Goal: Task Accomplishment & Management: Manage account settings

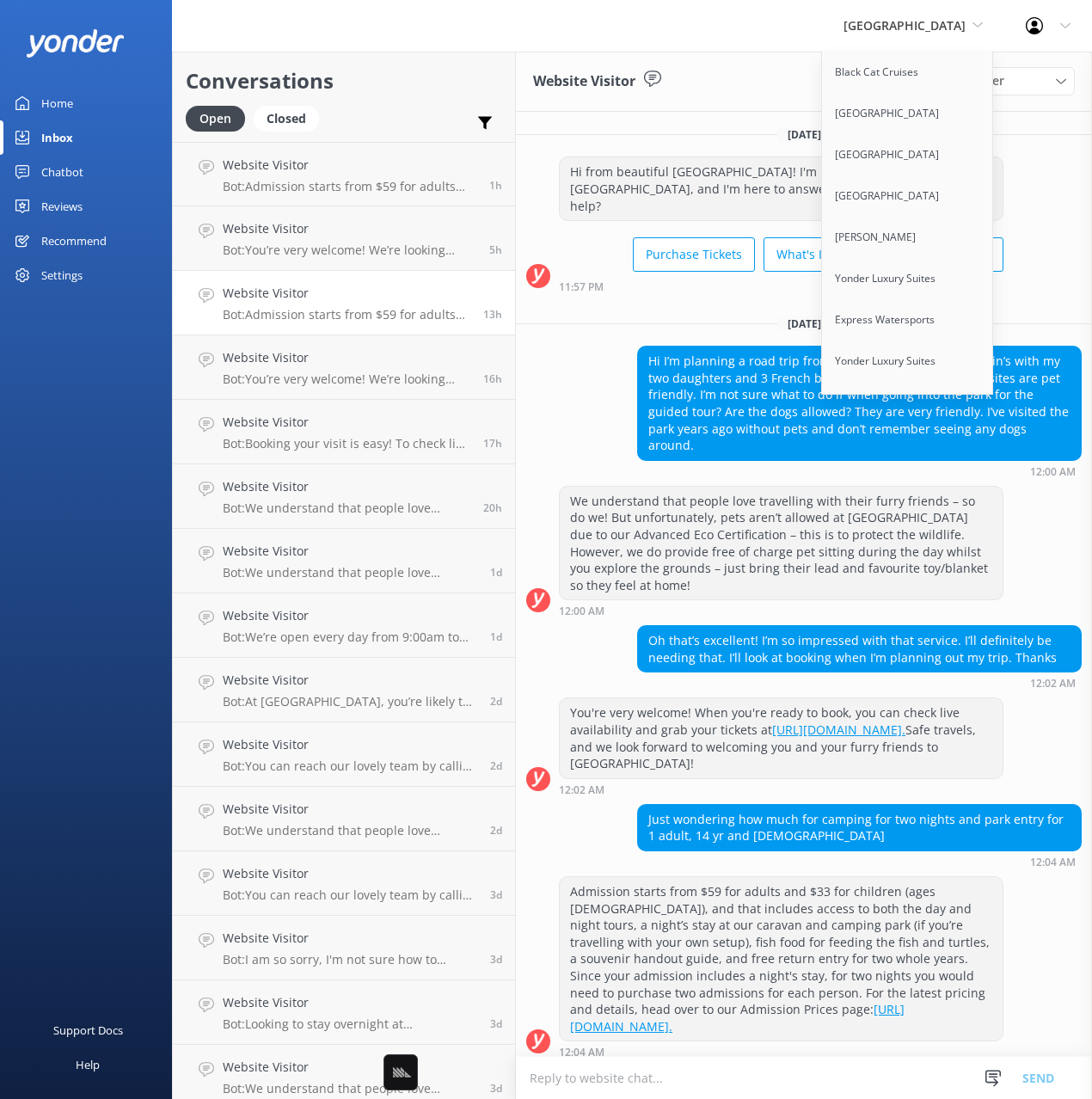
scroll to position [9574, 0]
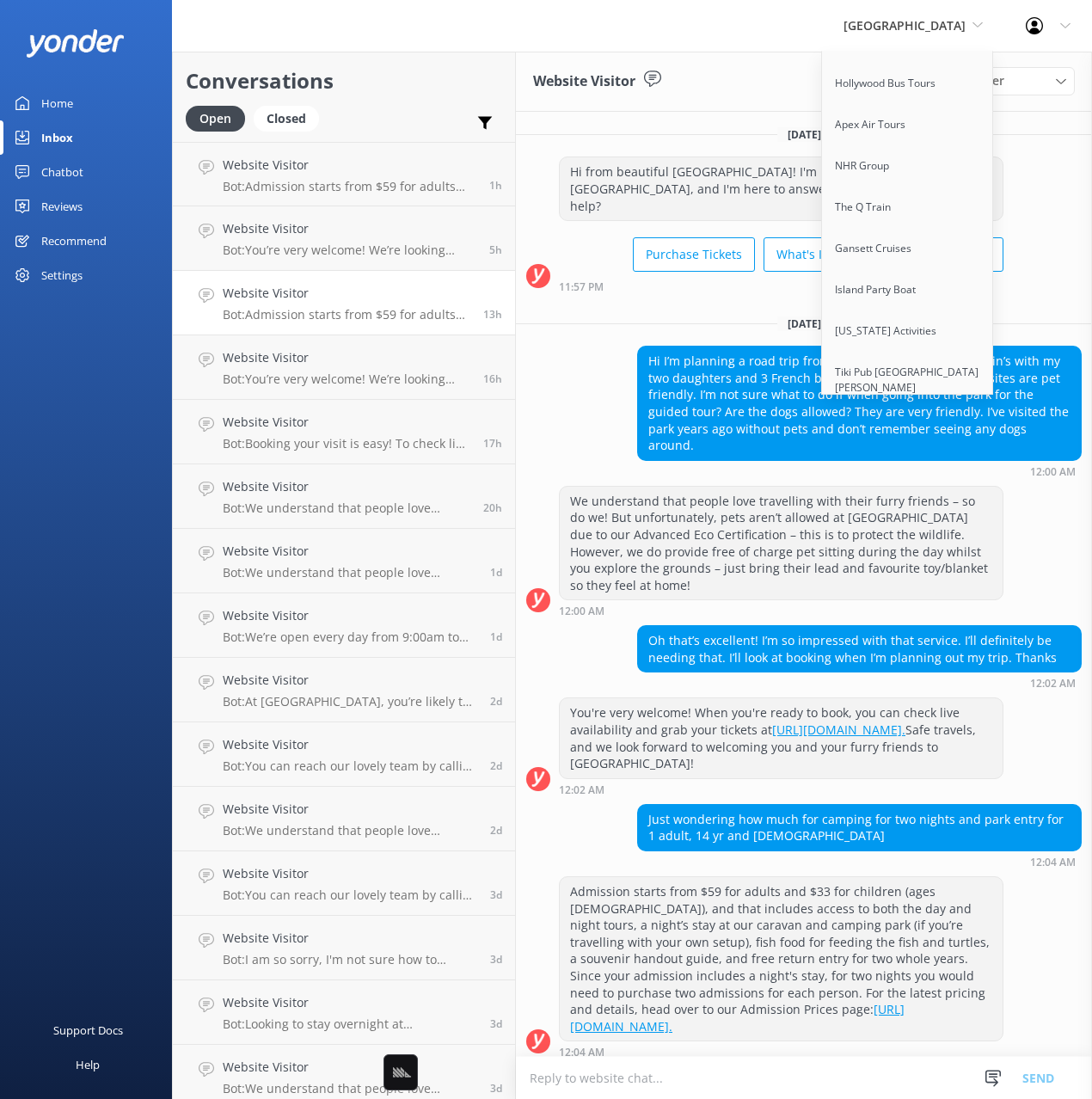
click at [947, 449] on link "Ambassatours Gray Line" at bounding box center [907, 470] width 172 height 41
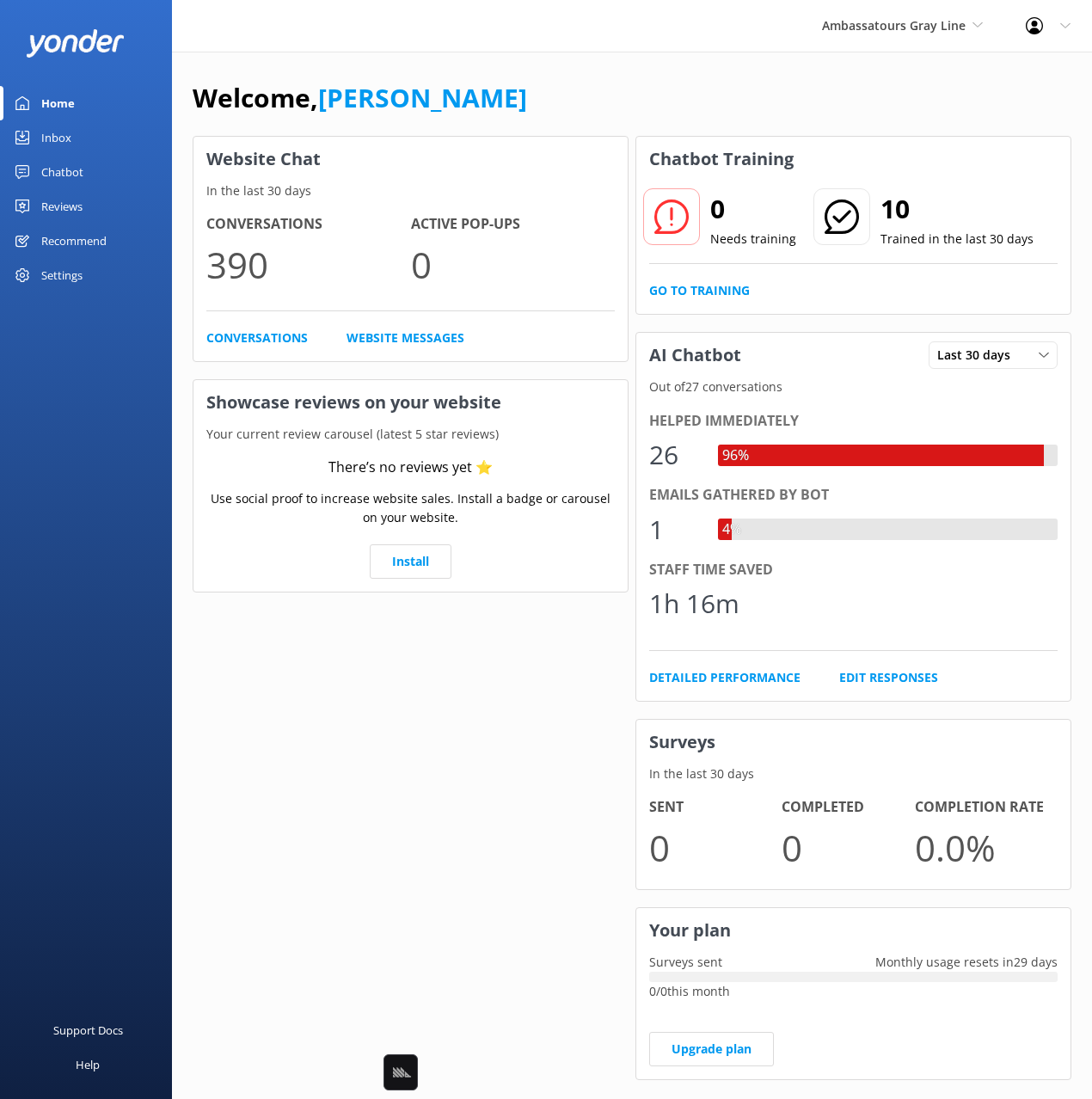
click at [281, 38] on div "Ambassatours Gray Line Black Cat Cruises [GEOGRAPHIC_DATA] [GEOGRAPHIC_DATA] [G…" at bounding box center [546, 26] width 1092 height 52
click at [86, 159] on link "Chatbot" at bounding box center [86, 172] width 172 height 35
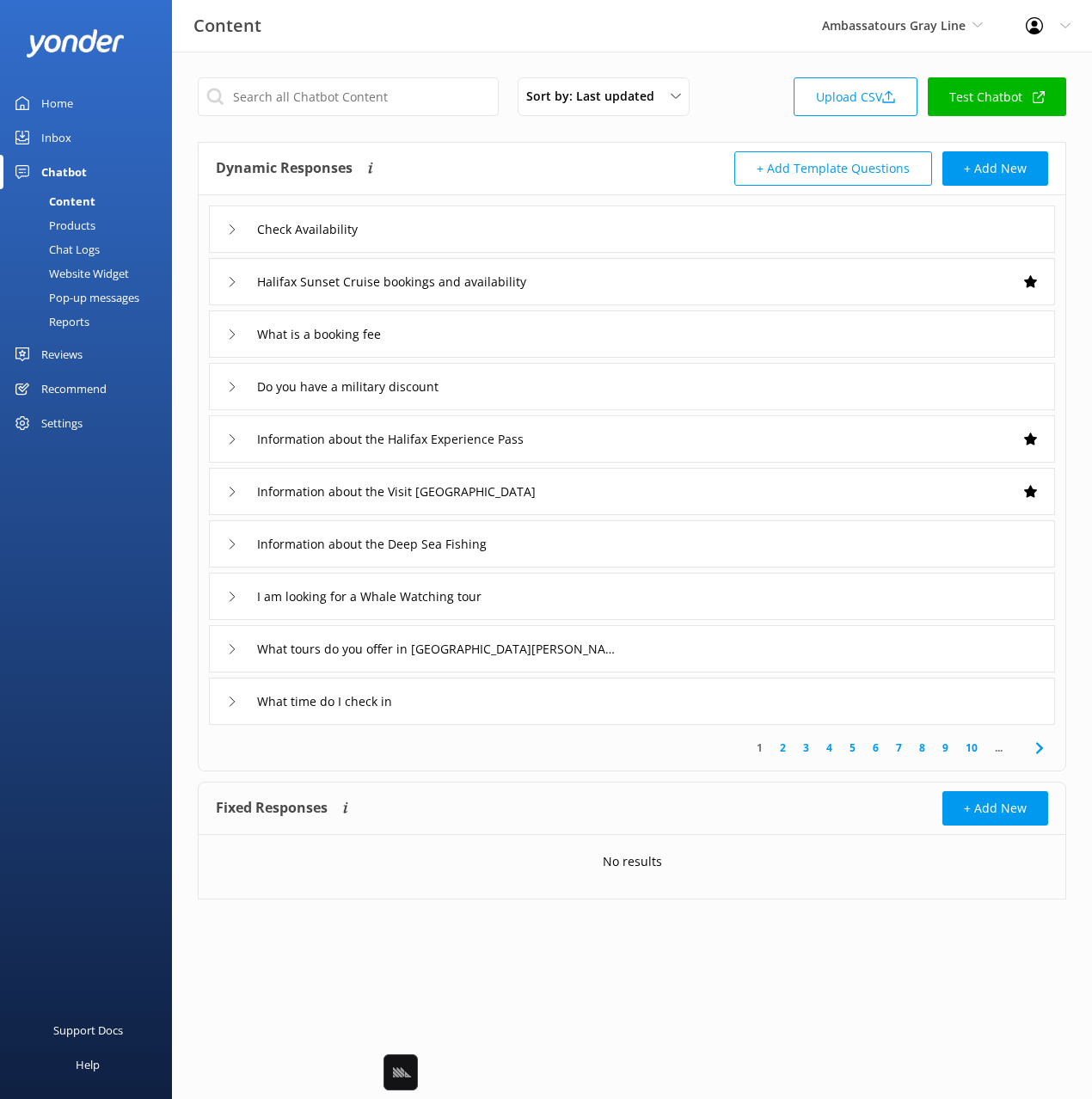
click at [455, 141] on div "Sort by: Last updated Title Last updated Upload CSV Test Chatbot Dynamic Respon…" at bounding box center [632, 501] width 920 height 900
click at [375, 52] on div "Content Ambassatours Gray Line Black Cat Cruises [GEOGRAPHIC_DATA] [GEOGRAPHIC_…" at bounding box center [546, 26] width 1092 height 53
click at [470, 177] on div "Dynamic Responses Dynamic responses rely on the Large Language Model to create …" at bounding box center [423, 168] width 416 height 35
click at [67, 247] on div "Chat Logs" at bounding box center [55, 249] width 89 height 24
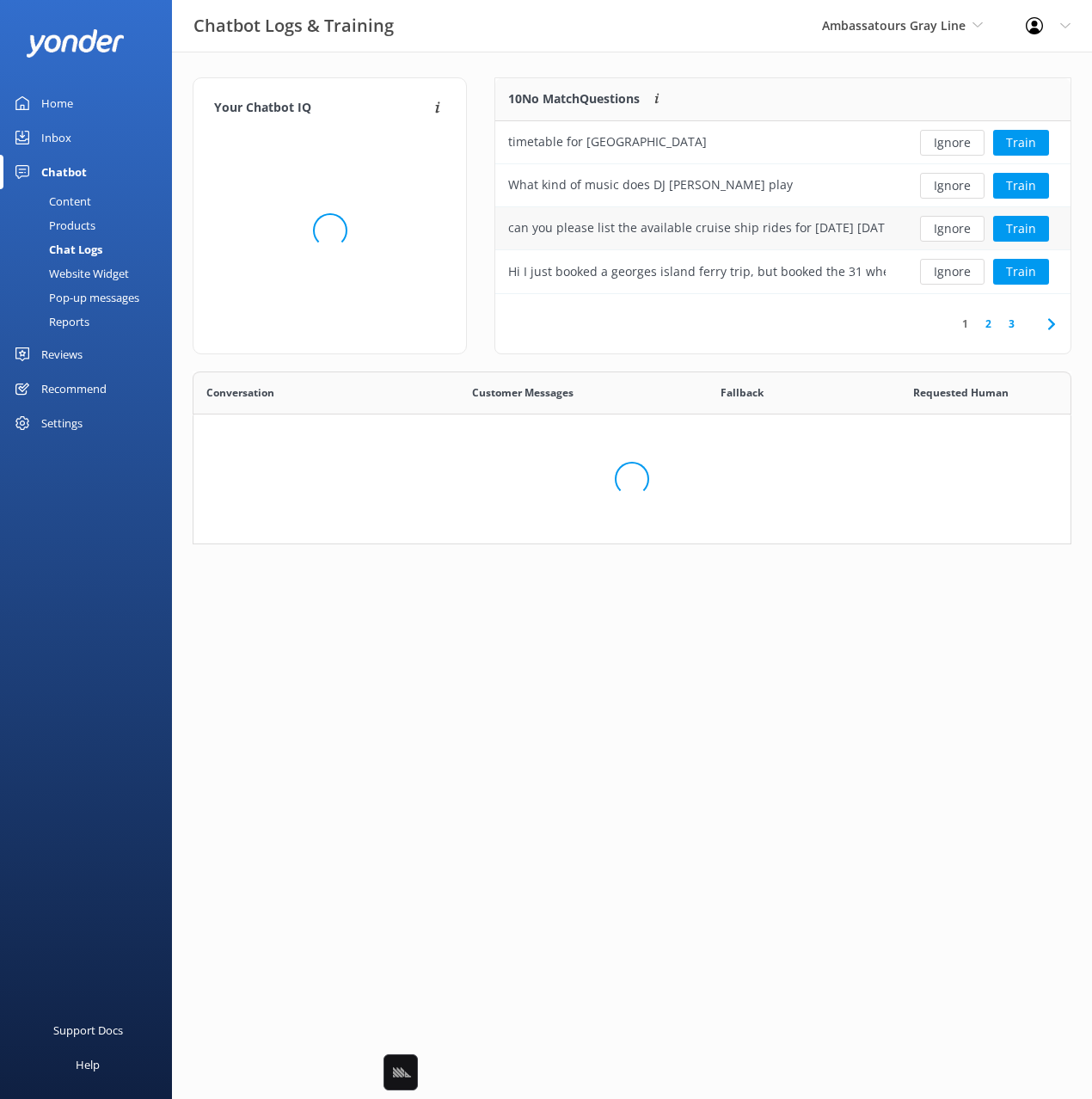
scroll to position [602, 876]
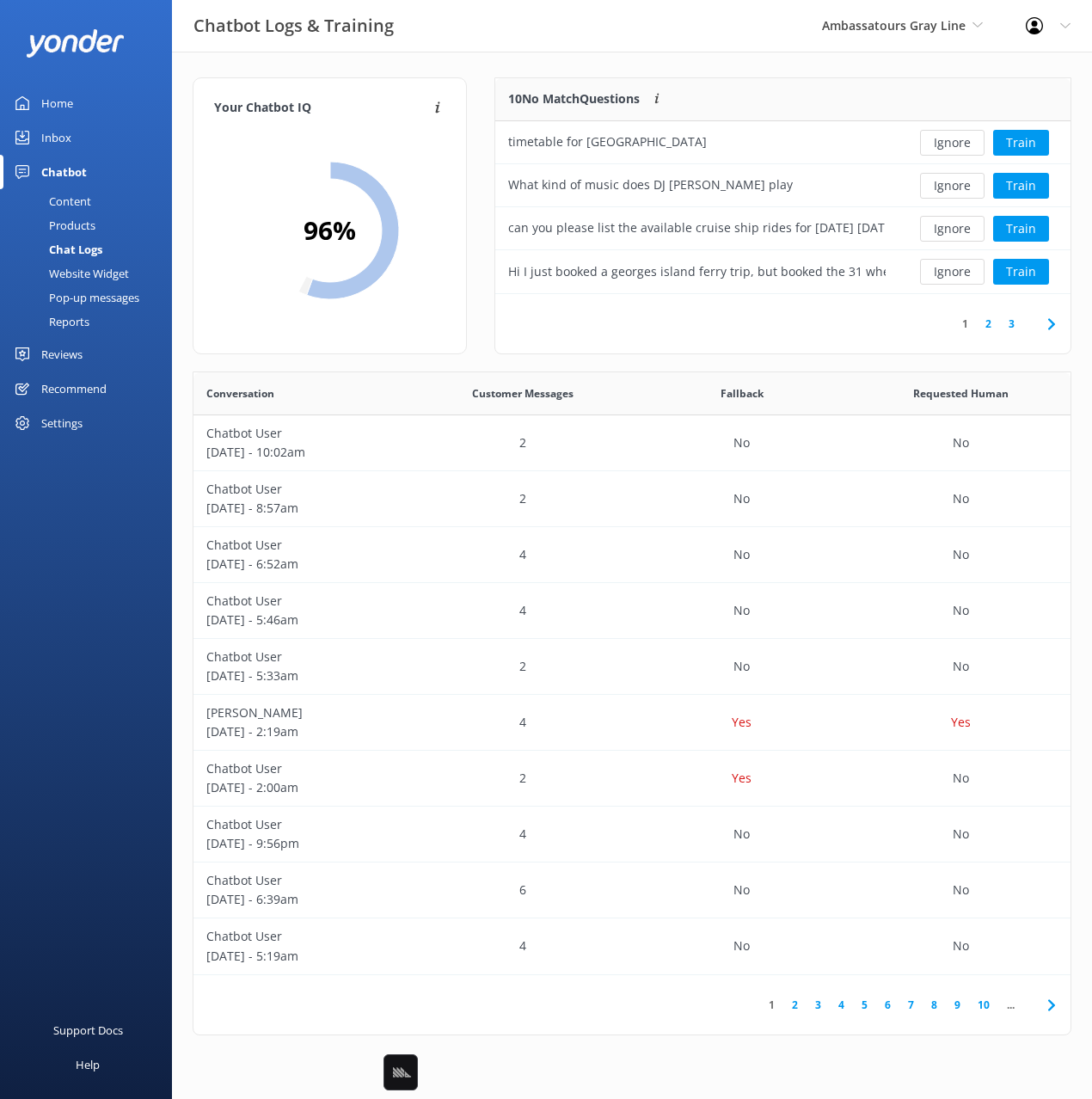
click at [477, 57] on div "Your Chatbot IQ Your Chatbot IQ is the percentage of trained FAQs against untra…" at bounding box center [632, 561] width 920 height 1018
drag, startPoint x: 101, startPoint y: 273, endPoint x: 170, endPoint y: 295, distance: 72.4
click at [102, 273] on div "Website Widget" at bounding box center [69, 273] width 118 height 24
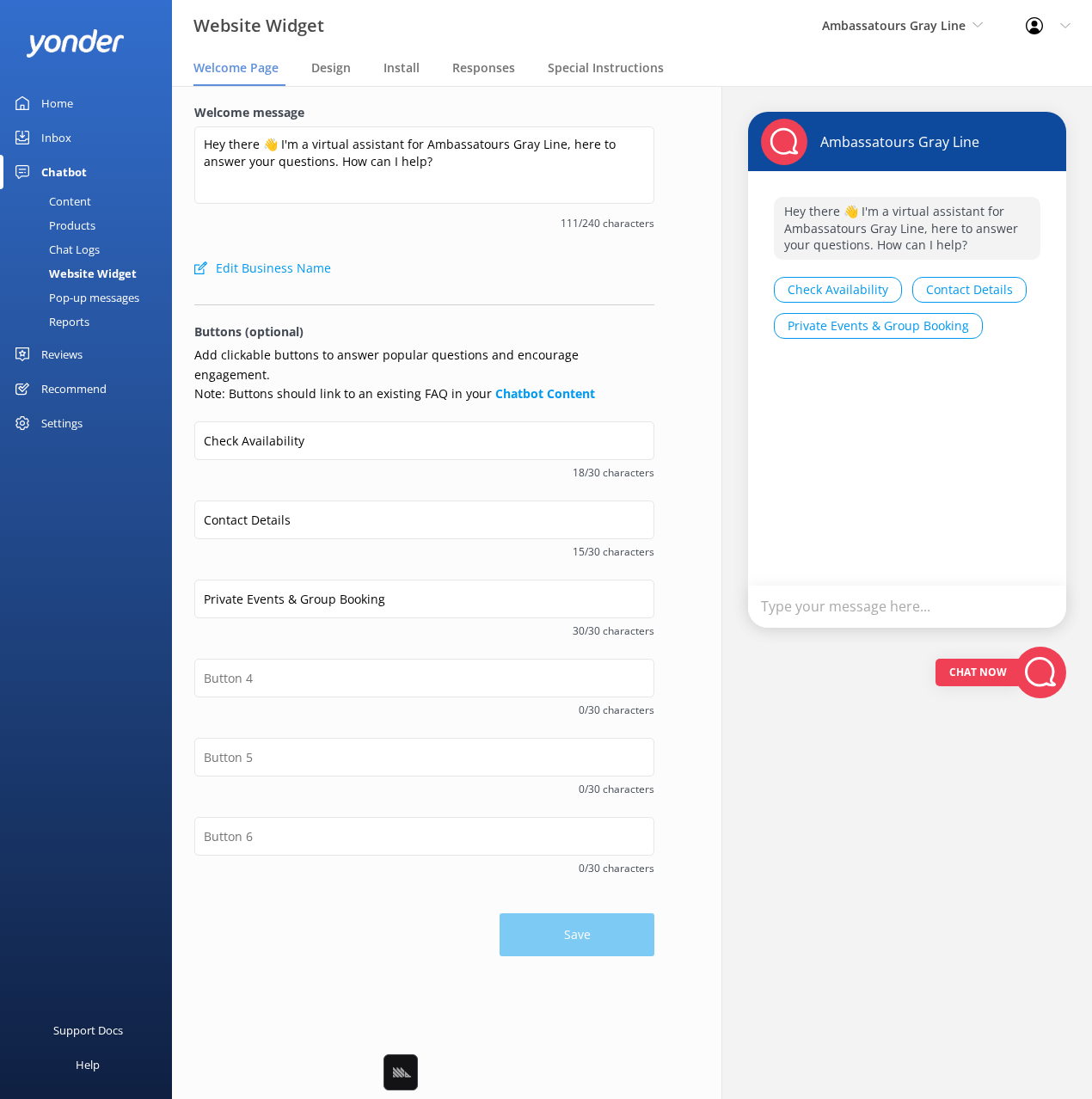
click at [694, 610] on div "Welcome message Hey there 👋 I'm a virtual assistant for Ambassatours Gray Line,…" at bounding box center [423, 592] width 549 height 1012
click at [787, 700] on div "Chat Now" at bounding box center [906, 672] width 318 height 89
